Goal: Information Seeking & Learning: Learn about a topic

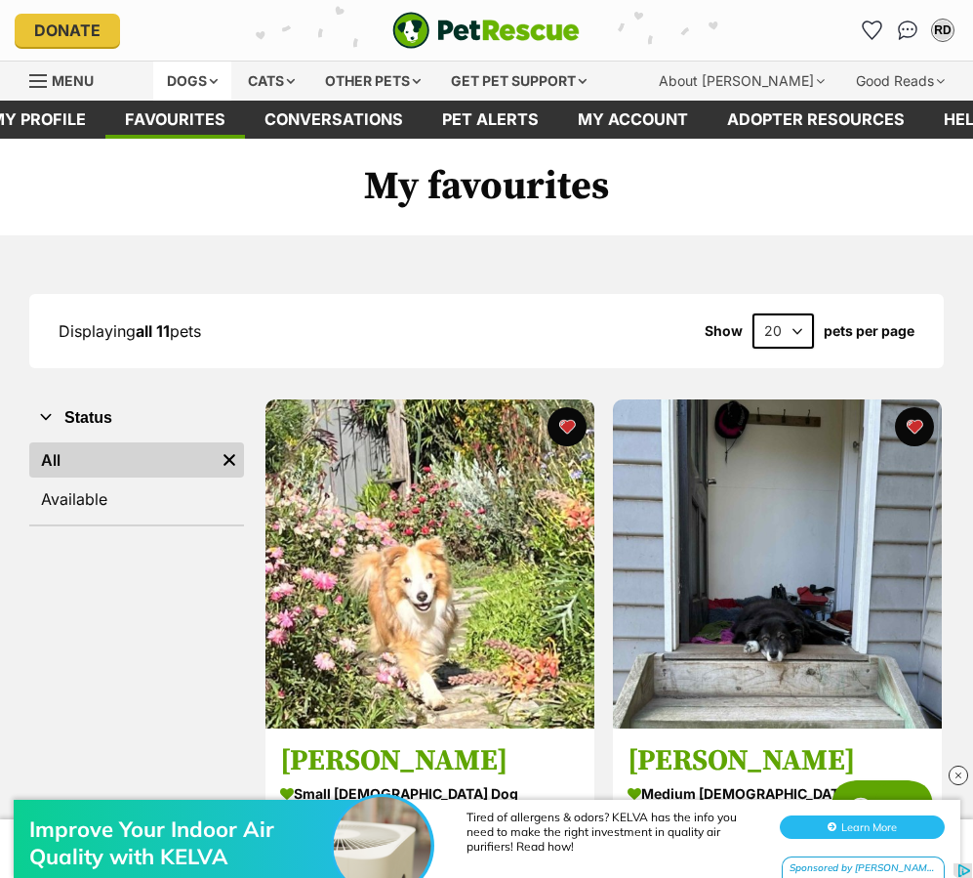
click at [224, 75] on div "Dogs" at bounding box center [192, 81] width 78 height 39
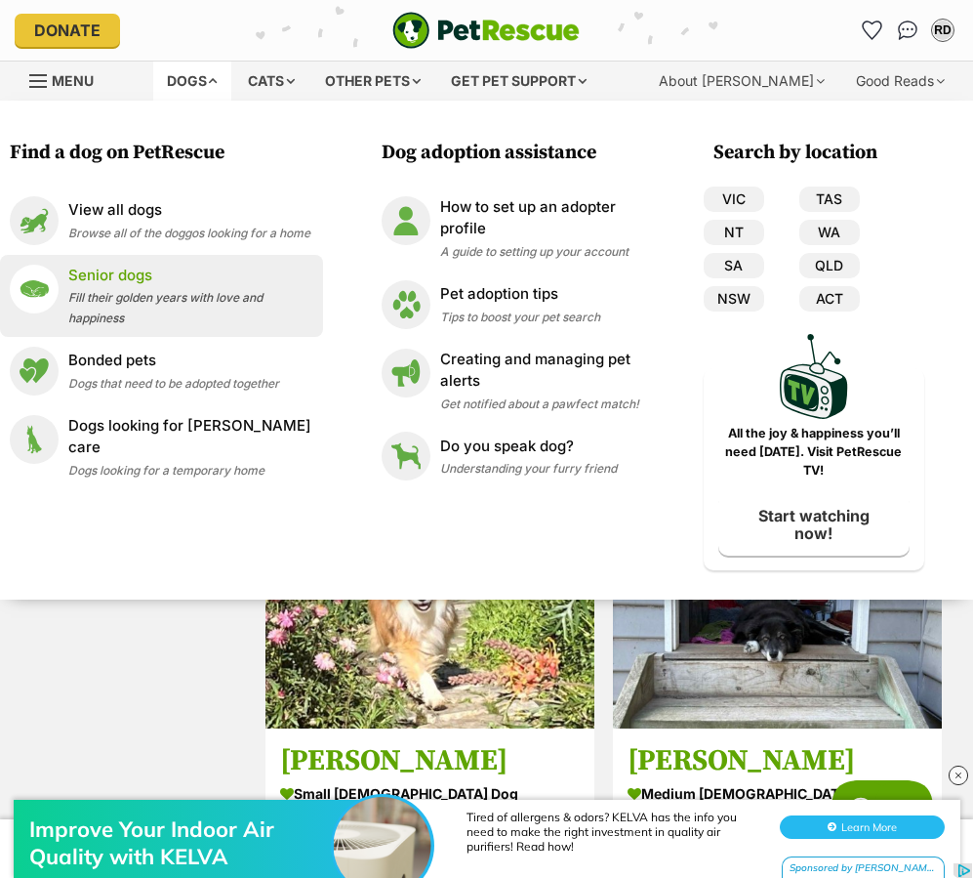
click at [174, 301] on div "Senior dogs Fill their golden years with love and happiness" at bounding box center [190, 296] width 245 height 62
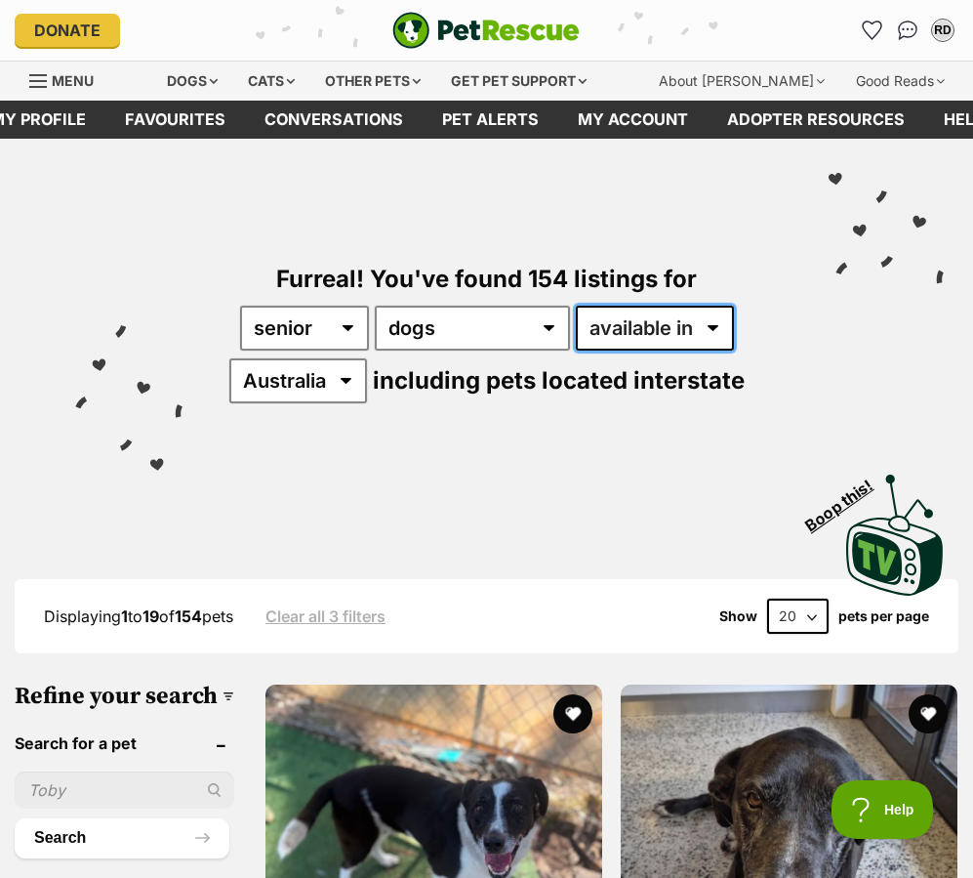
click at [609, 333] on select "available in located in" at bounding box center [655, 328] width 158 height 45
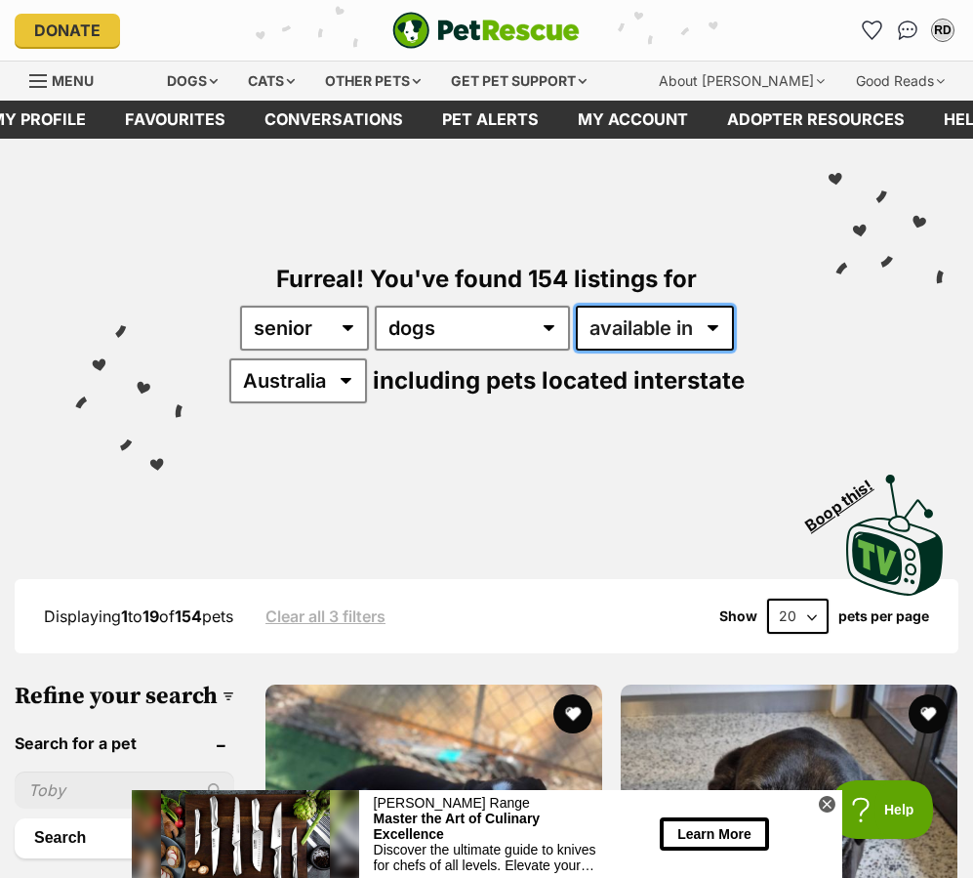
select select "disabled"
click at [576, 306] on select "available in located in" at bounding box center [655, 328] width 158 height 45
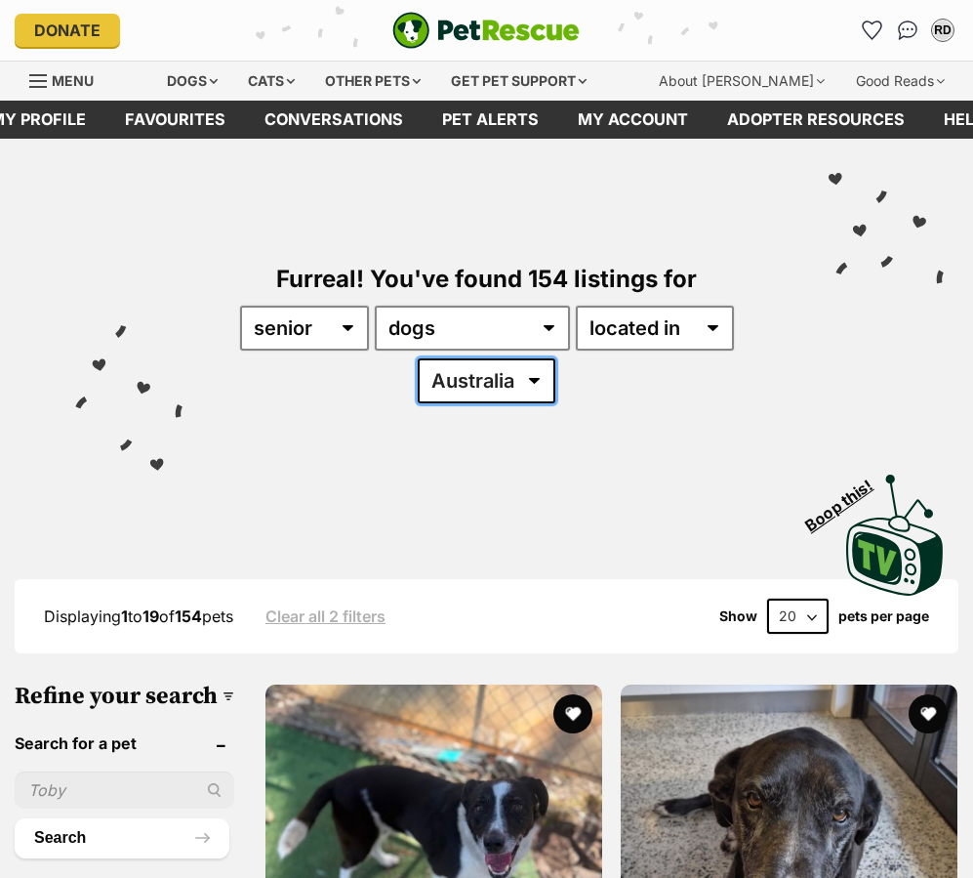
click at [497, 392] on select "Australia ACT NSW QLD SA VIC WA" at bounding box center [487, 380] width 138 height 45
select select "VIC"
click at [418, 358] on select "Australia ACT NSW QLD SA VIC WA" at bounding box center [487, 380] width 138 height 45
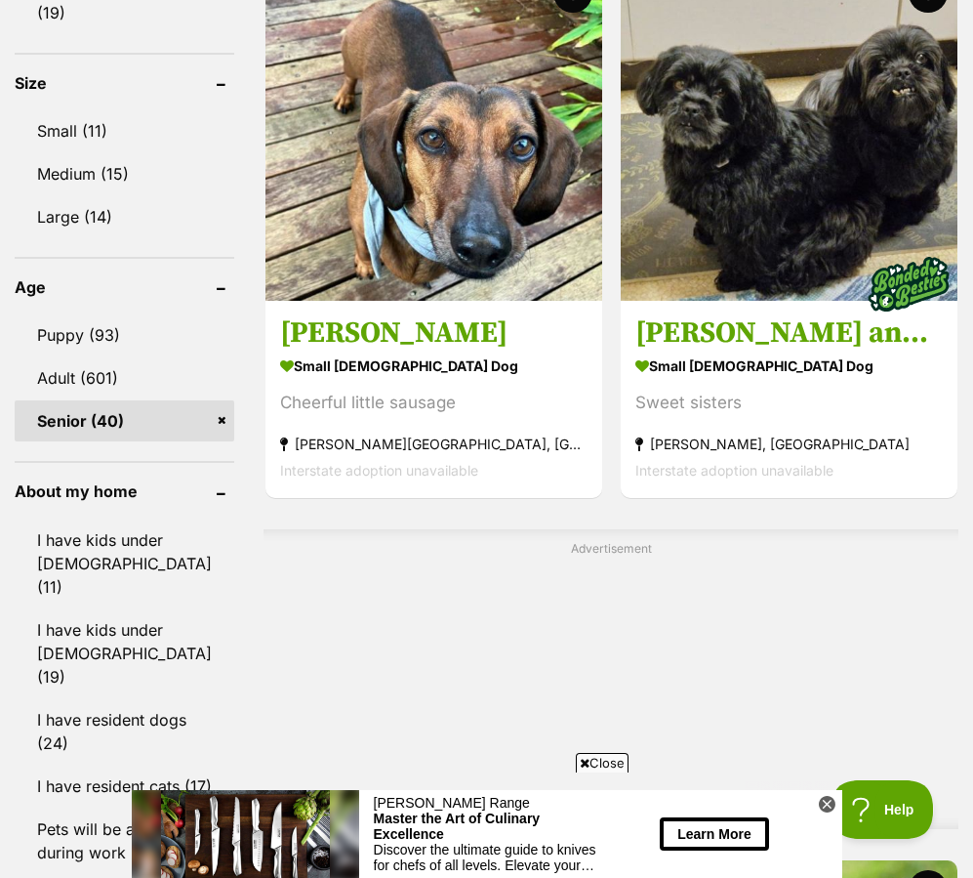
scroll to position [1992, 0]
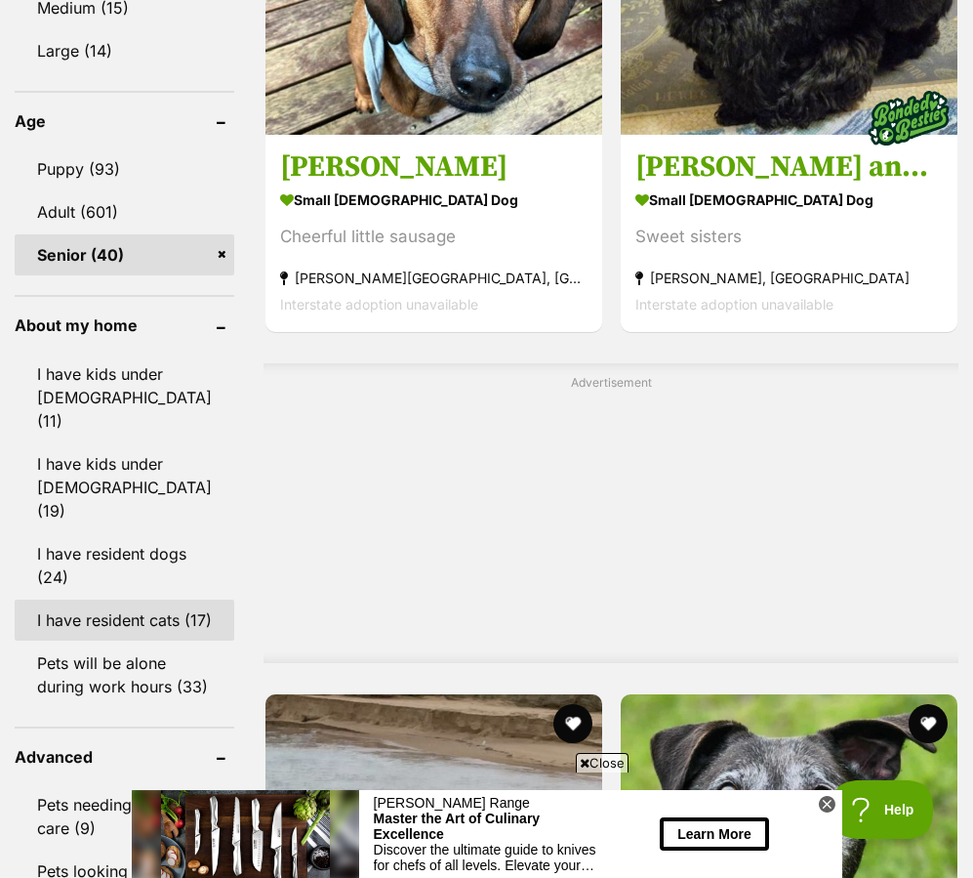
click at [139, 599] on link "I have resident cats (17)" at bounding box center [125, 619] width 220 height 41
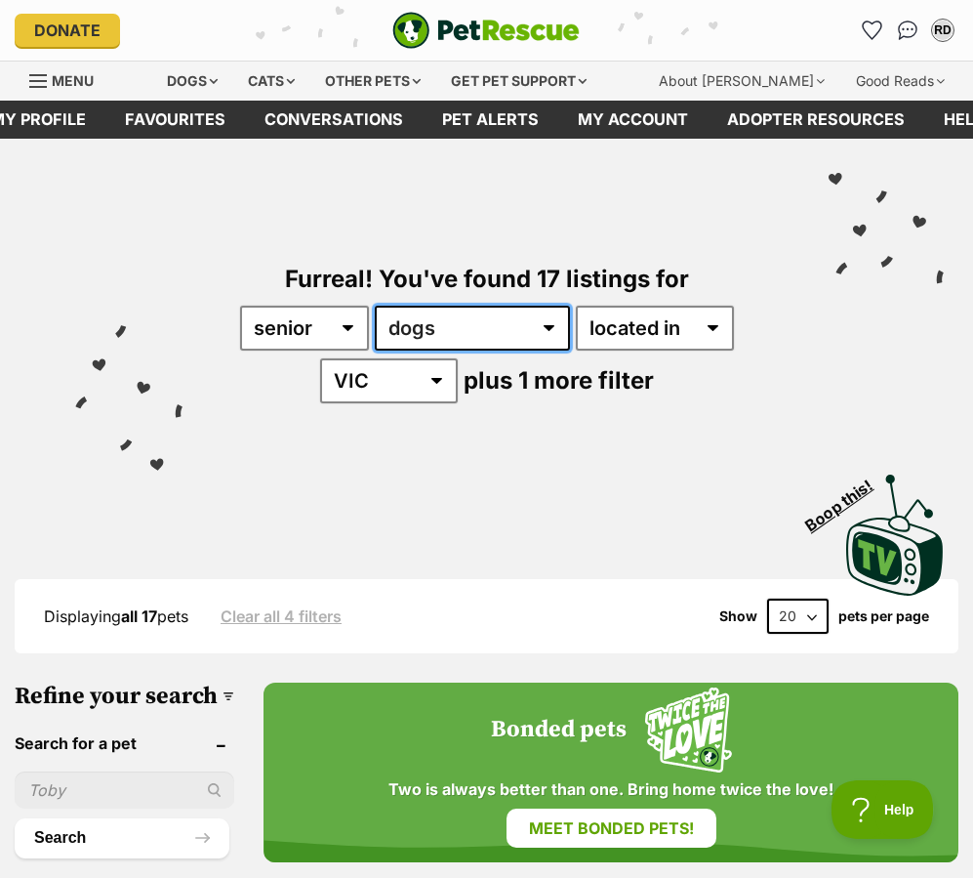
click at [440, 335] on select "any type of pet cats dogs other pets" at bounding box center [472, 328] width 195 height 45
select select "Cats"
click at [375, 306] on select "any type of pet cats dogs other pets" at bounding box center [472, 328] width 195 height 45
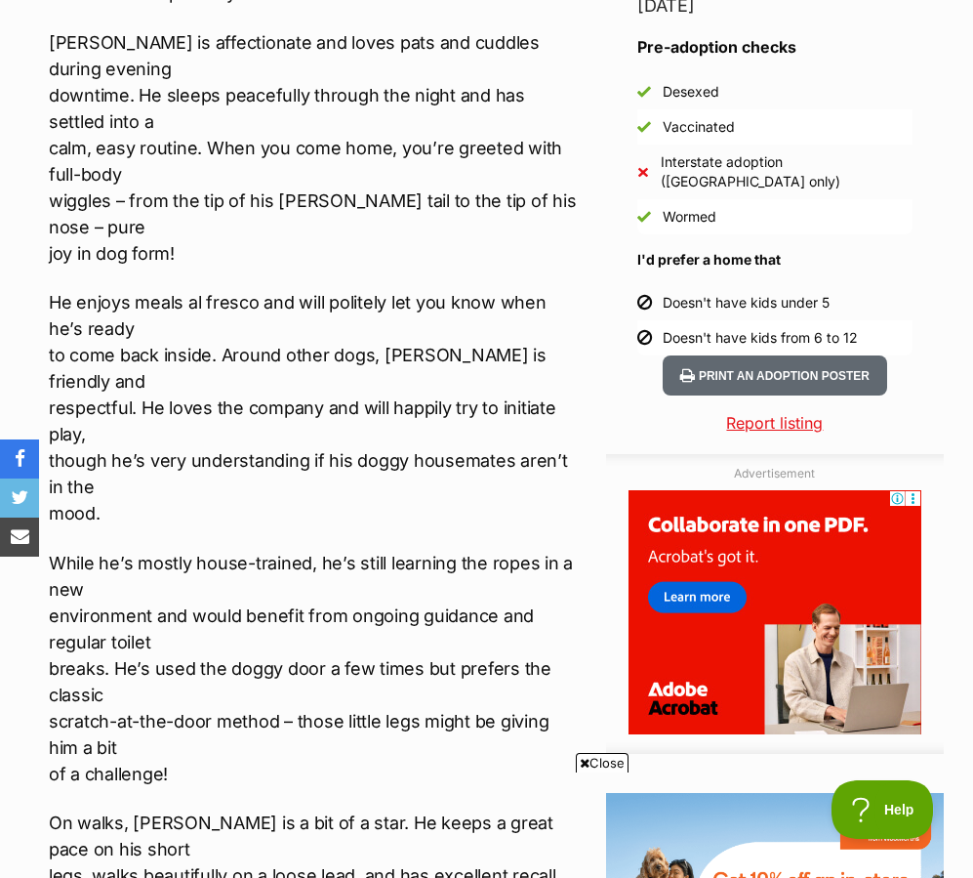
scroll to position [1777, 0]
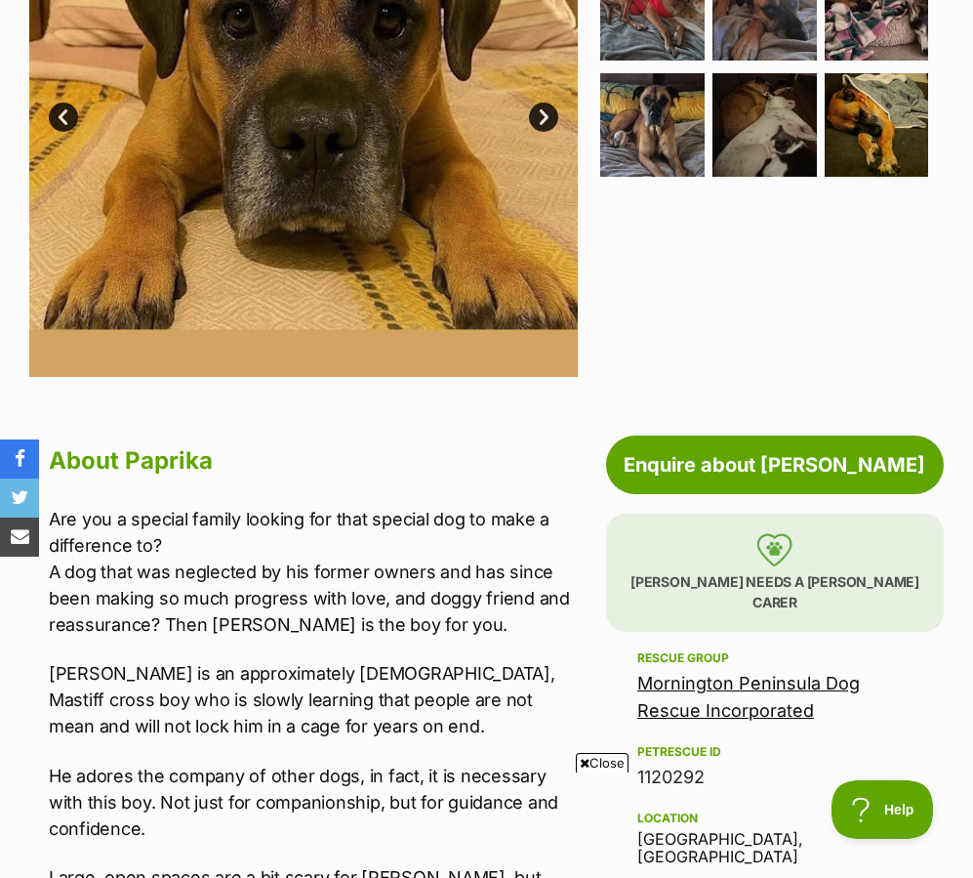
scroll to position [819, 0]
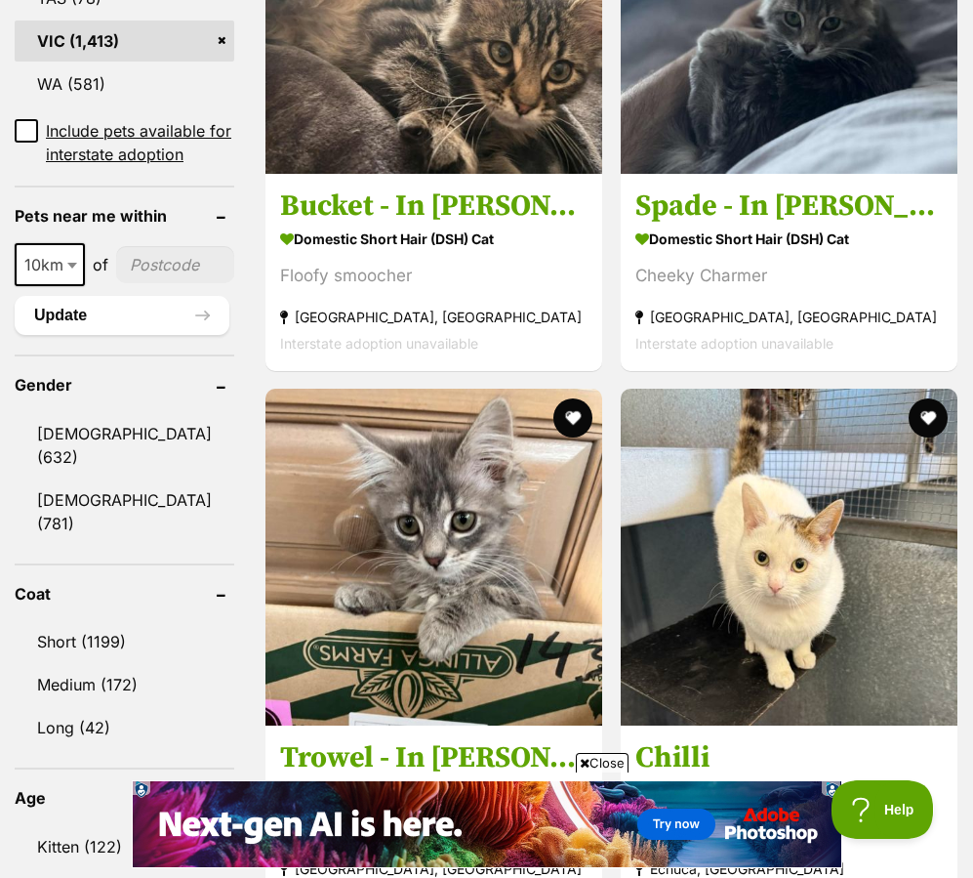
scroll to position [1774, 0]
